Goal: Task Accomplishment & Management: Manage account settings

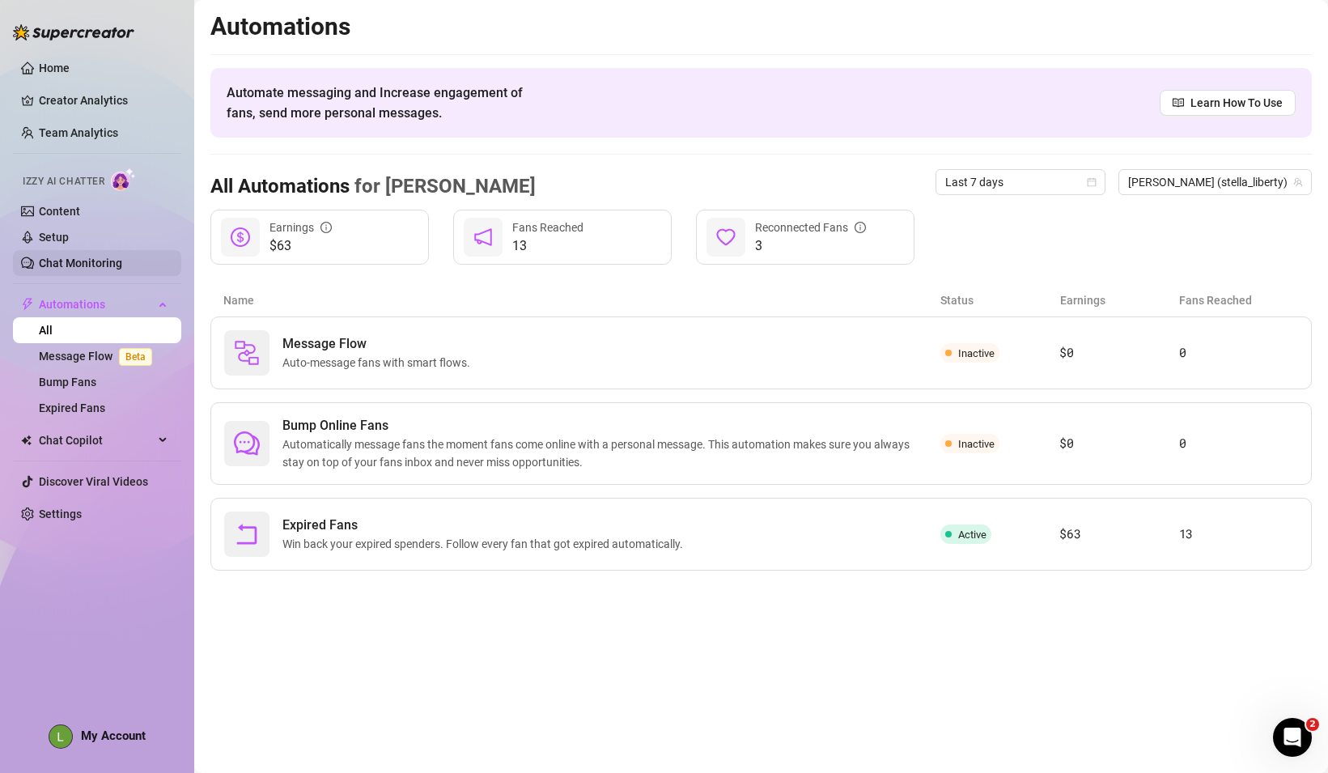
click at [76, 260] on link "Chat Monitoring" at bounding box center [80, 262] width 83 height 13
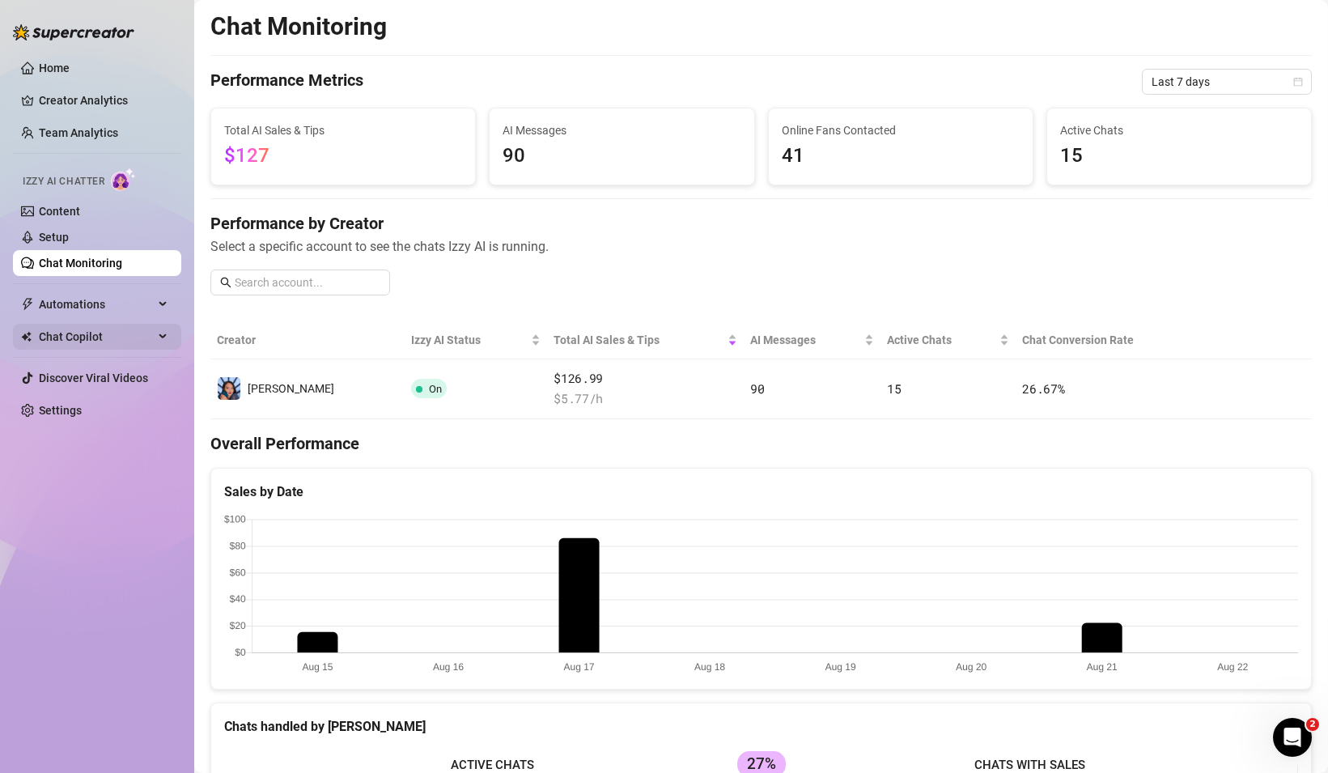
click at [77, 348] on span "Chat Copilot" at bounding box center [96, 337] width 115 height 26
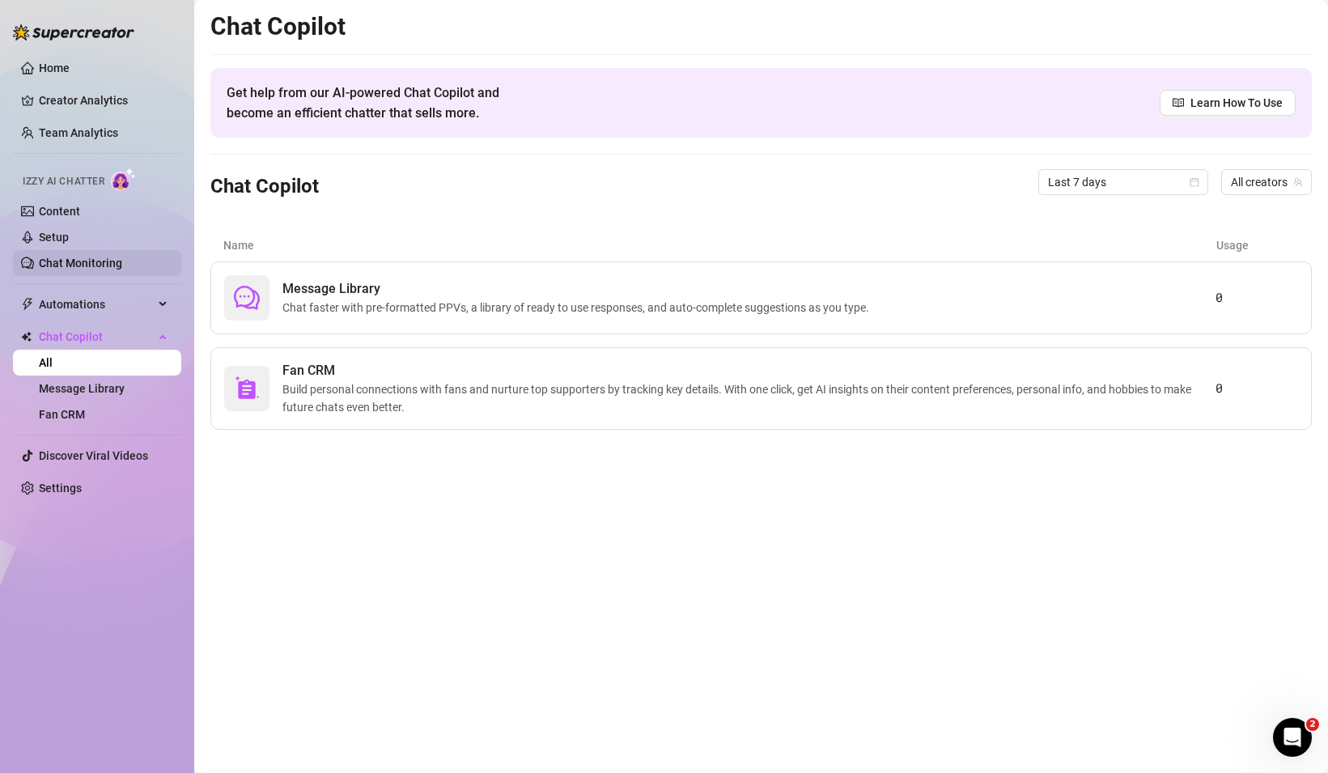
click at [70, 260] on link "Chat Monitoring" at bounding box center [80, 262] width 83 height 13
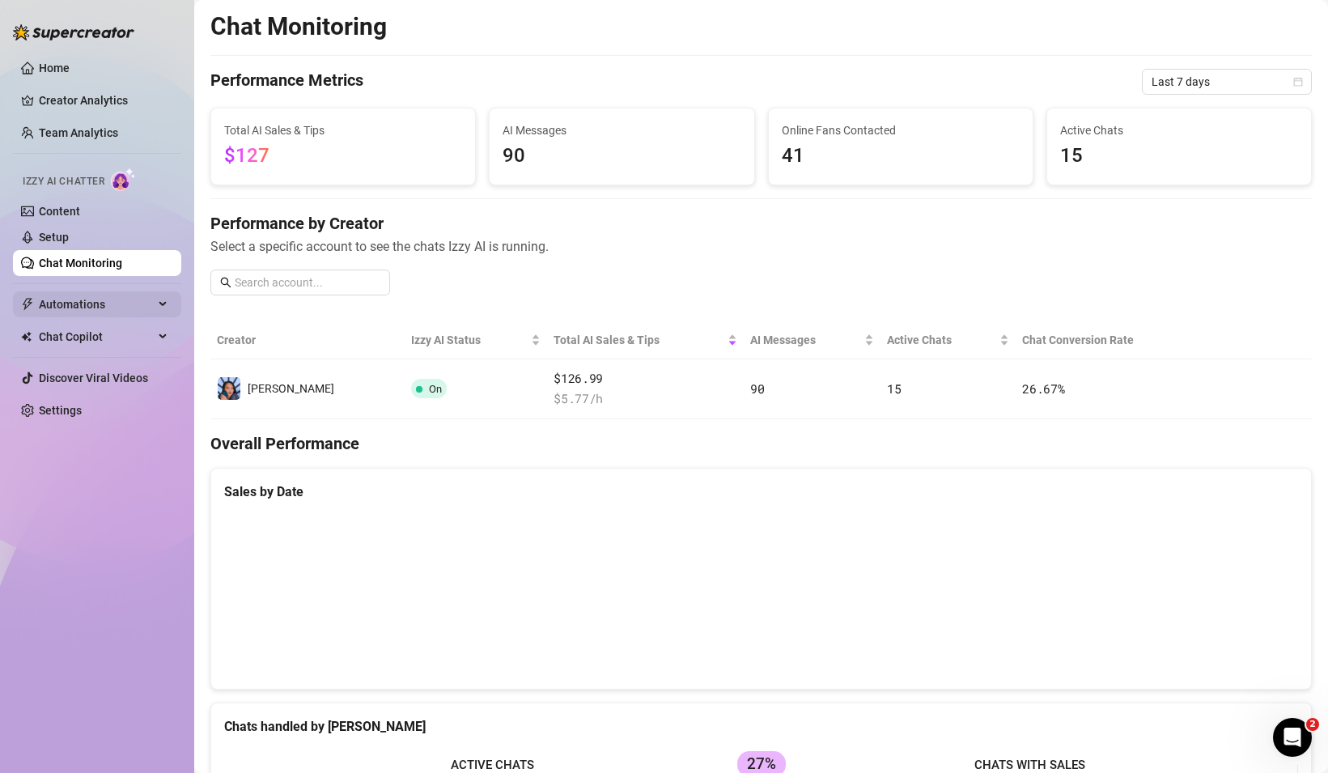
click at [70, 298] on span "Automations" at bounding box center [96, 304] width 115 height 26
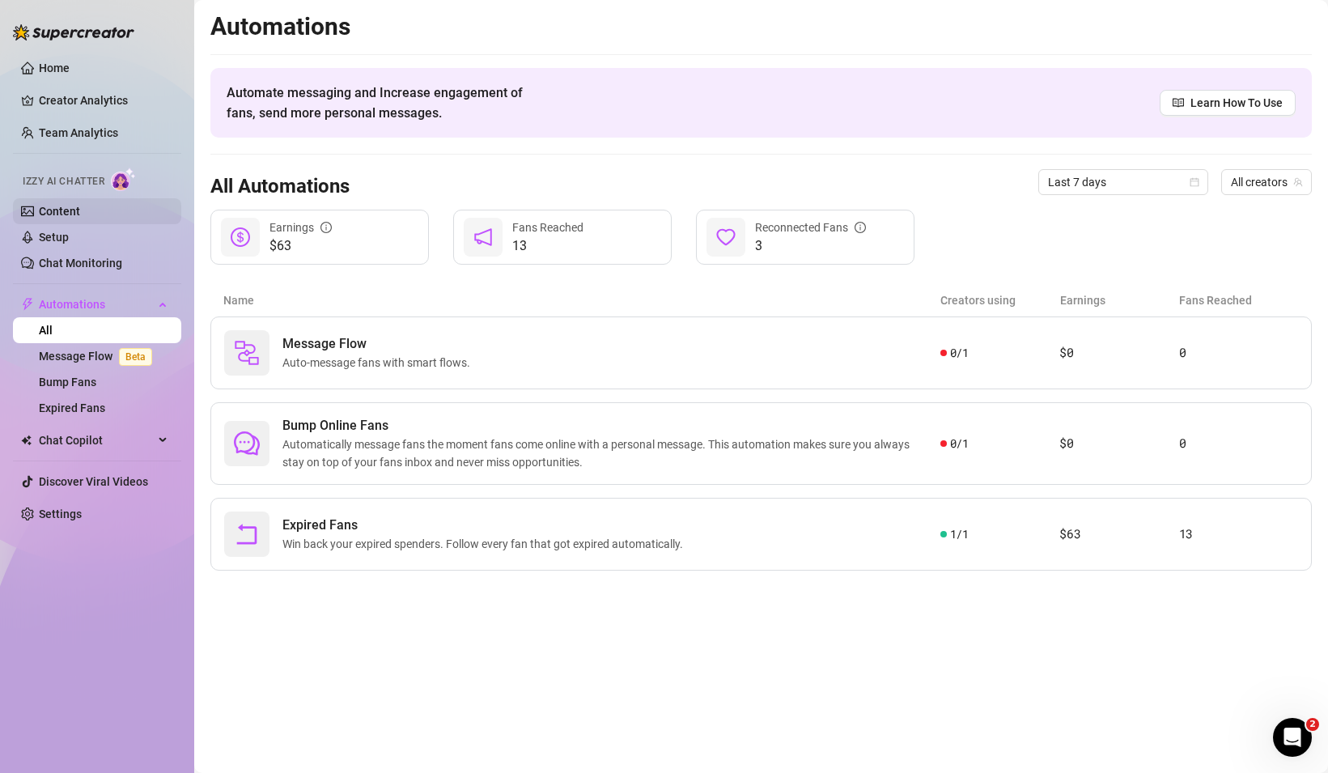
click at [51, 212] on link "Content" at bounding box center [59, 211] width 41 height 13
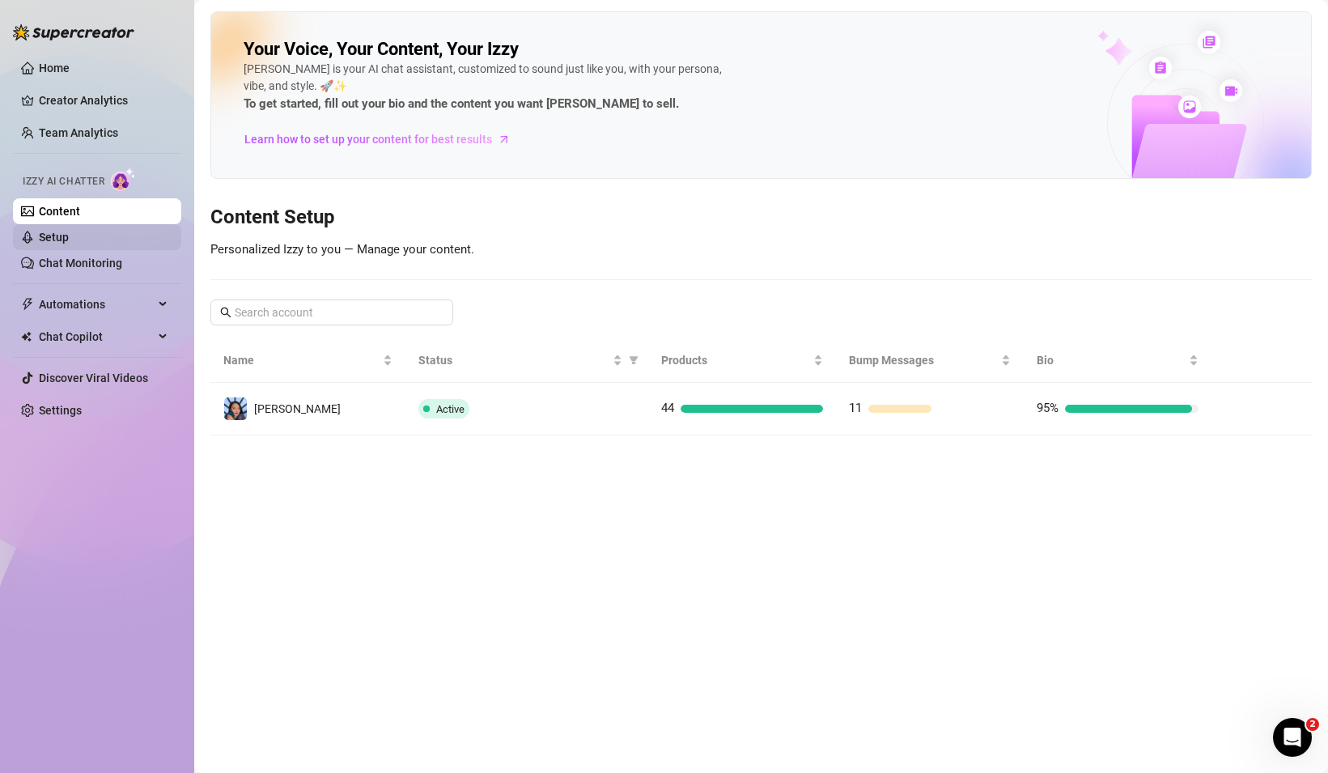
click at [61, 243] on link "Setup" at bounding box center [54, 237] width 30 height 13
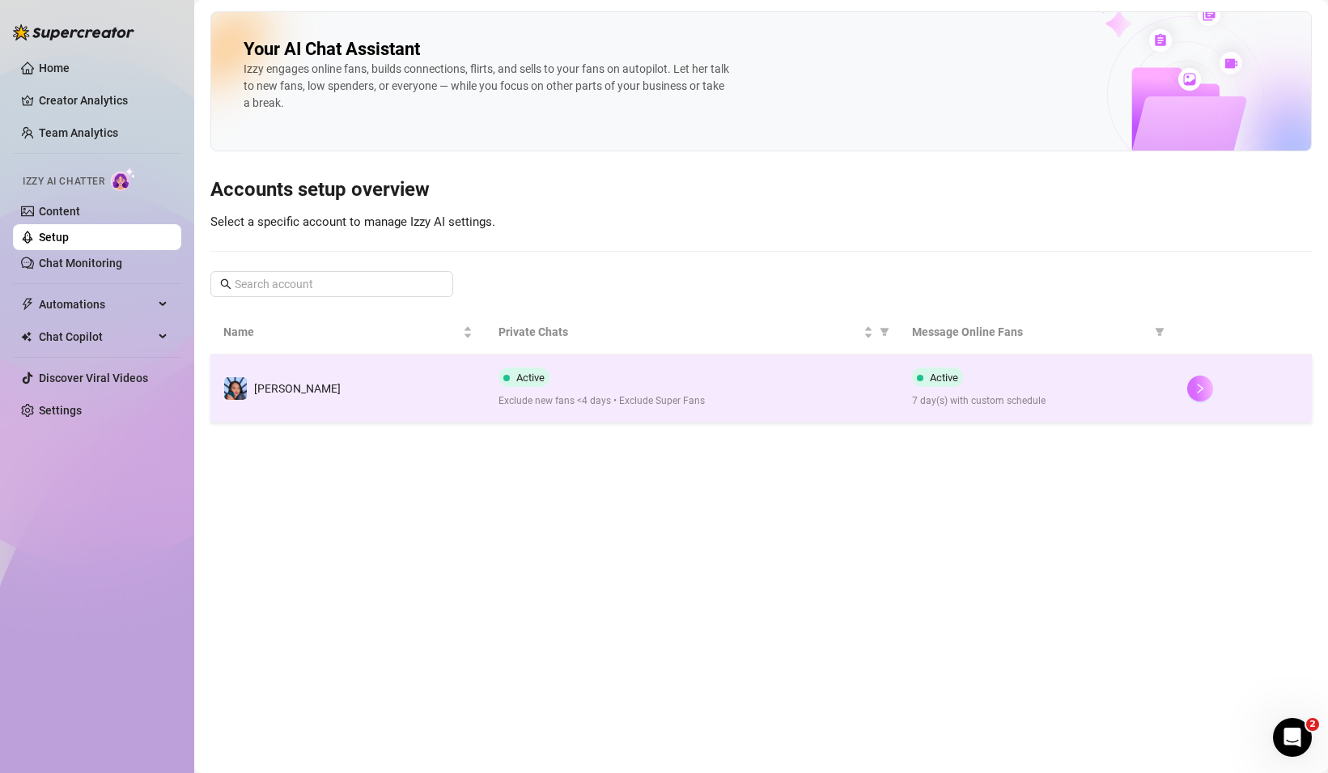
click at [1197, 387] on icon "right" at bounding box center [1199, 388] width 11 height 11
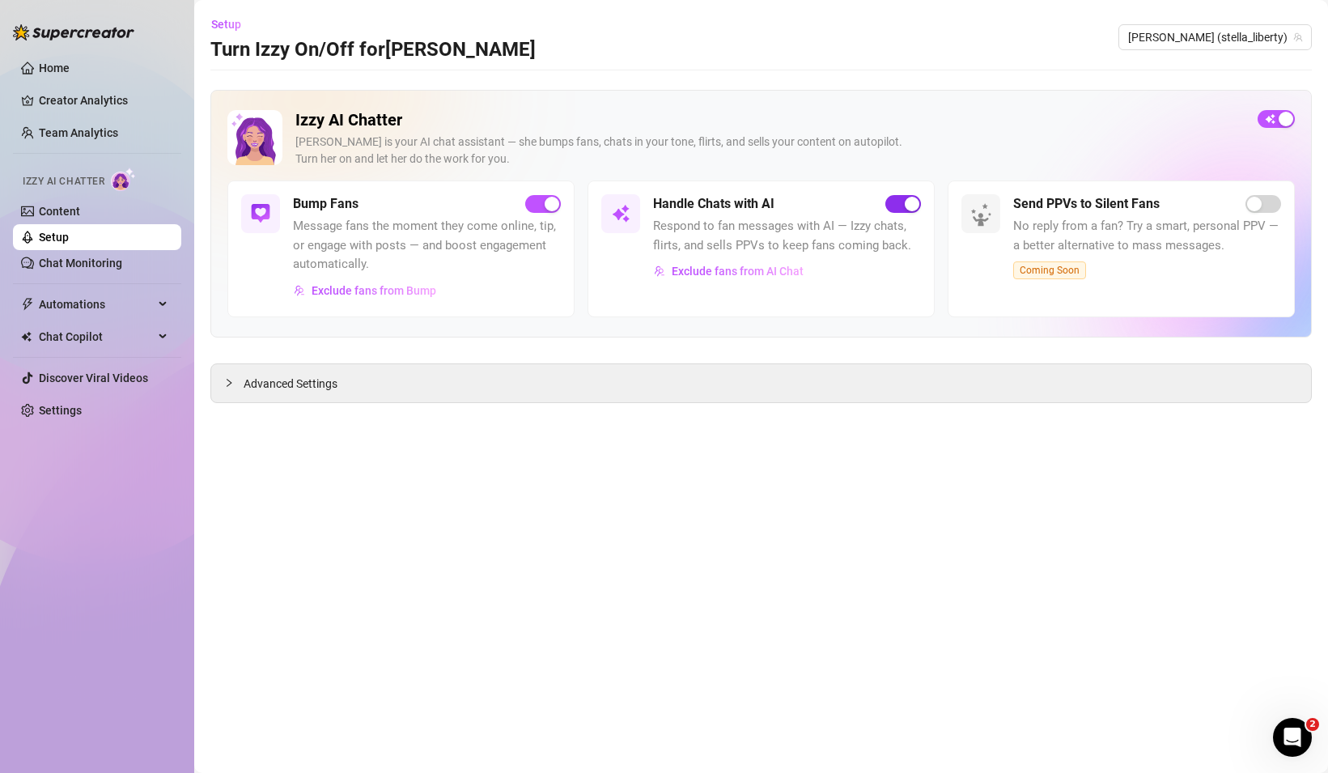
click at [907, 205] on div "button" at bounding box center [911, 204] width 15 height 15
